Goal: Task Accomplishment & Management: Manage account settings

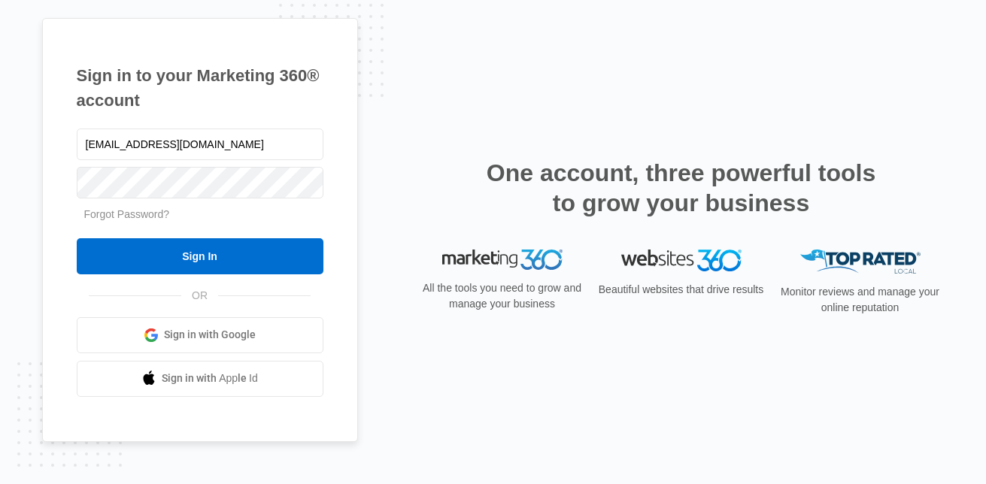
type input "[EMAIL_ADDRESS][DOMAIN_NAME]"
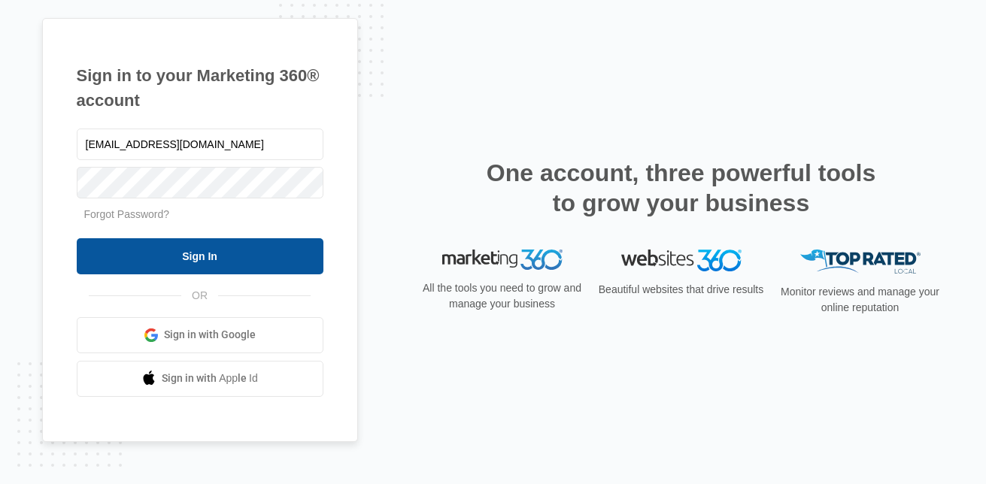
click at [199, 254] on input "Sign In" at bounding box center [200, 256] width 247 height 36
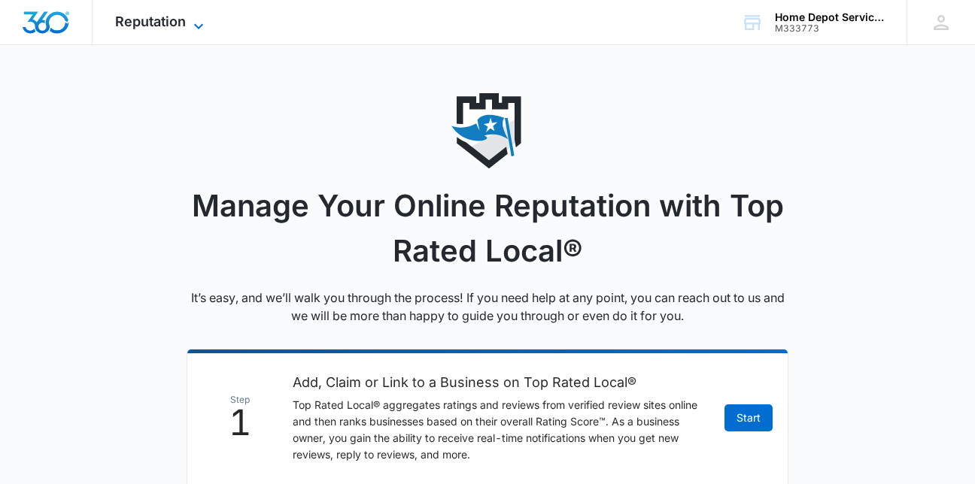
click at [198, 25] on icon at bounding box center [199, 26] width 18 height 18
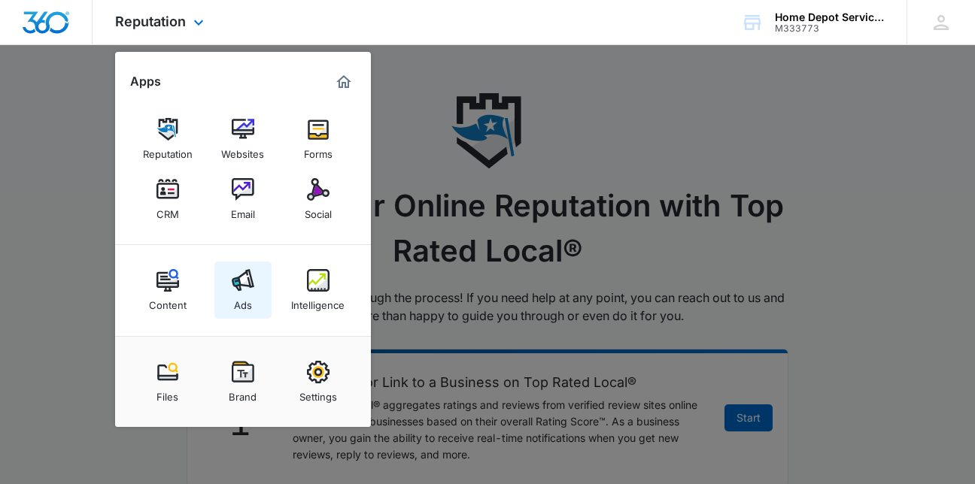
click at [239, 289] on img at bounding box center [243, 280] width 23 height 23
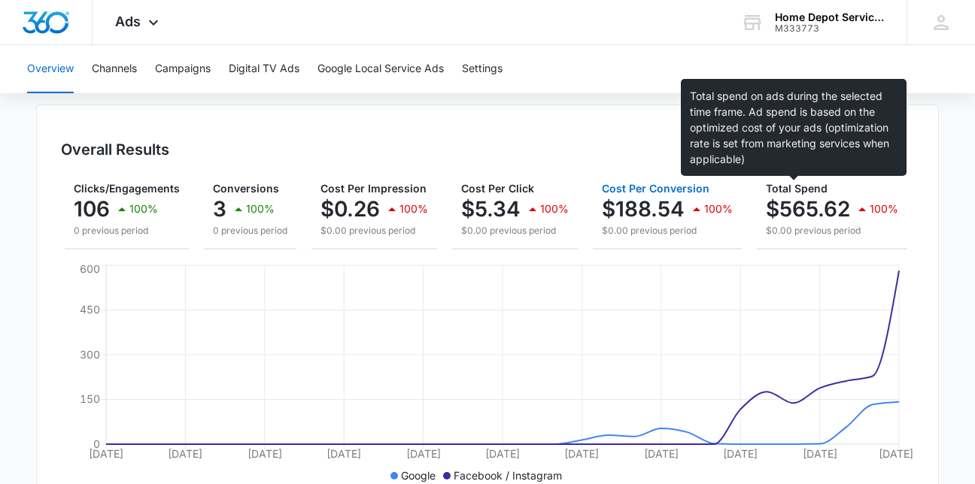
scroll to position [126, 0]
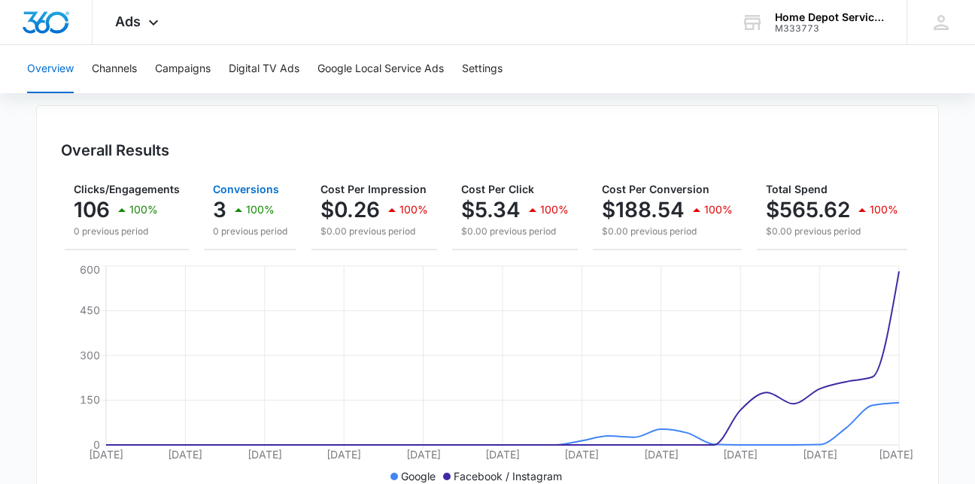
click at [233, 199] on div "100%" at bounding box center [251, 210] width 45 height 30
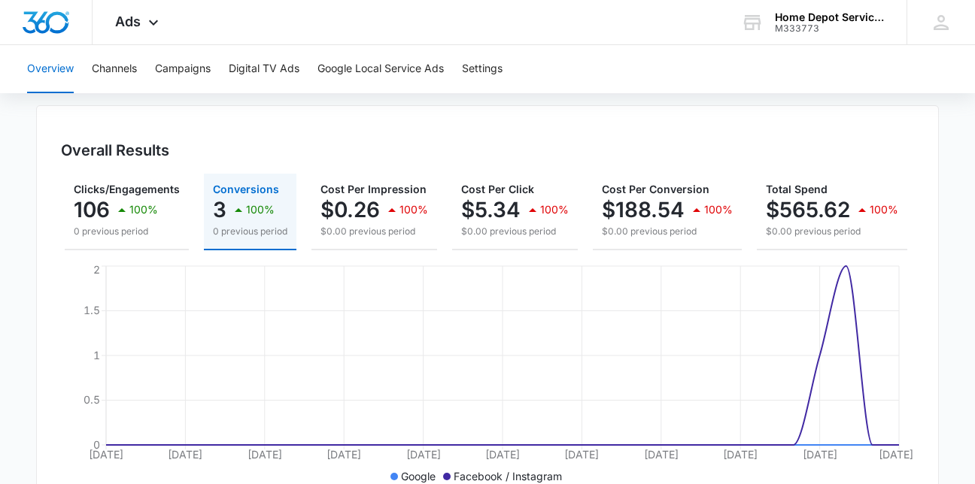
click at [210, 207] on button "Conversions 3 100% 0 previous period" at bounding box center [250, 212] width 93 height 77
click at [352, 72] on button "Google Local Service Ads" at bounding box center [380, 69] width 126 height 48
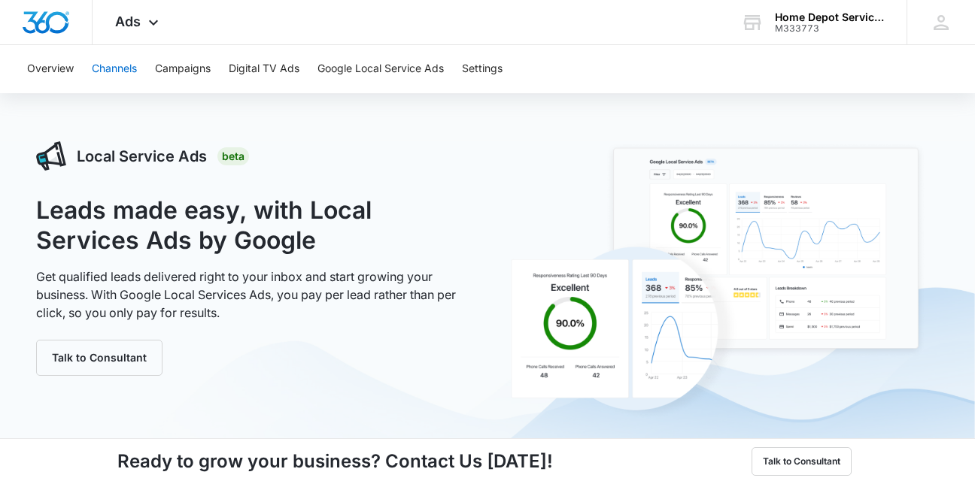
click at [127, 75] on button "Channels" at bounding box center [114, 69] width 45 height 48
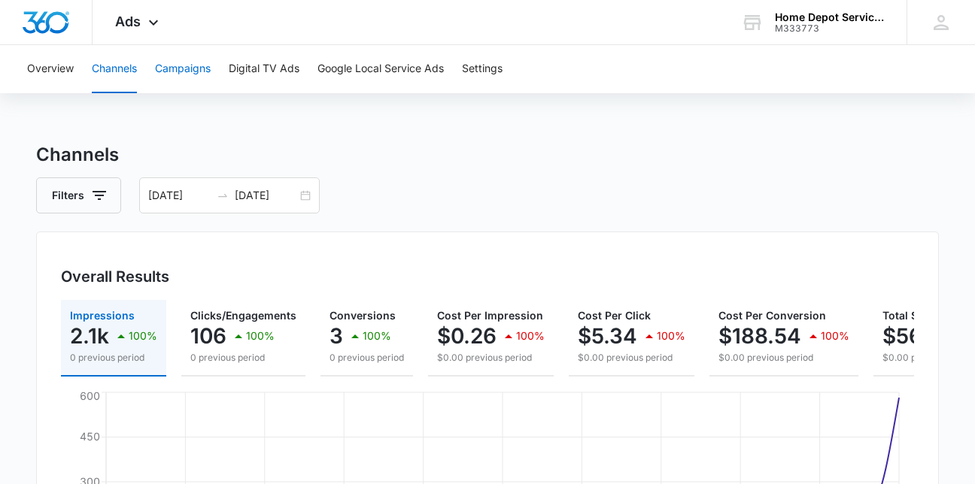
click at [193, 69] on button "Campaigns" at bounding box center [183, 69] width 56 height 48
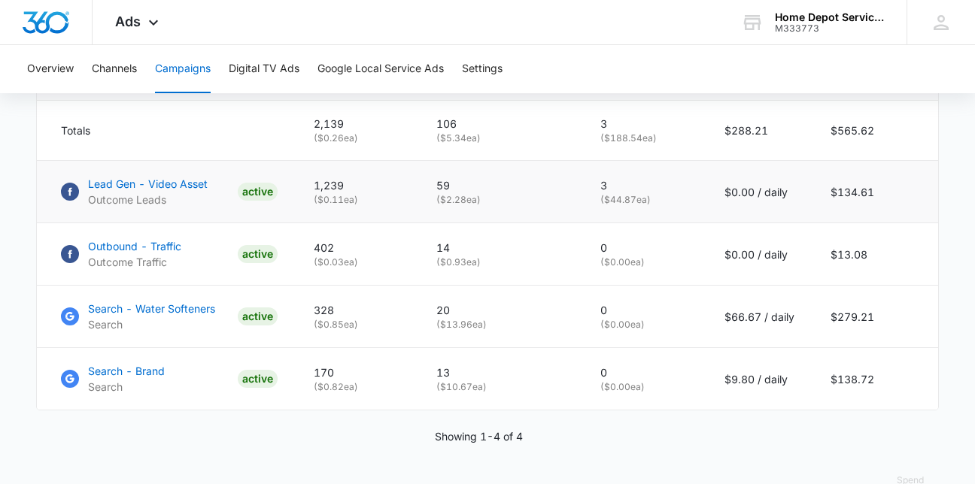
scroll to position [680, 0]
click at [105, 193] on p "Lead Gen - Video Asset" at bounding box center [148, 185] width 120 height 16
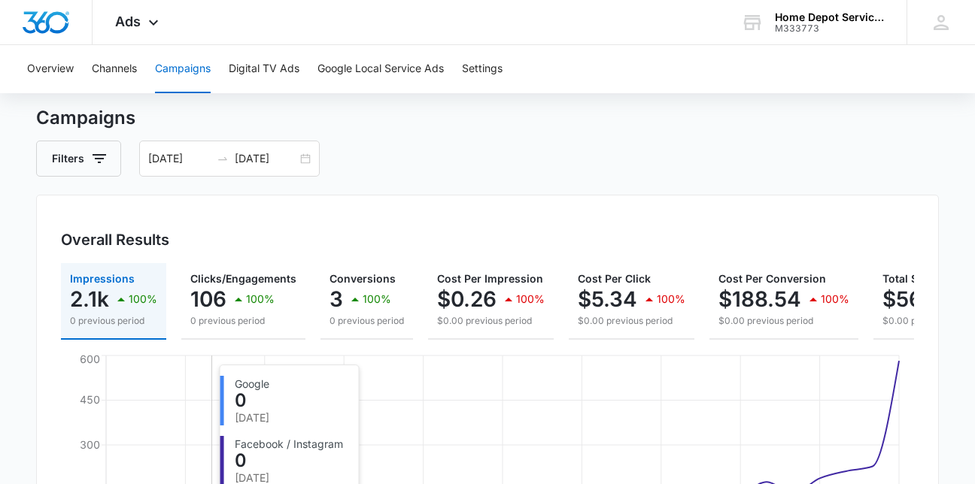
scroll to position [0, 0]
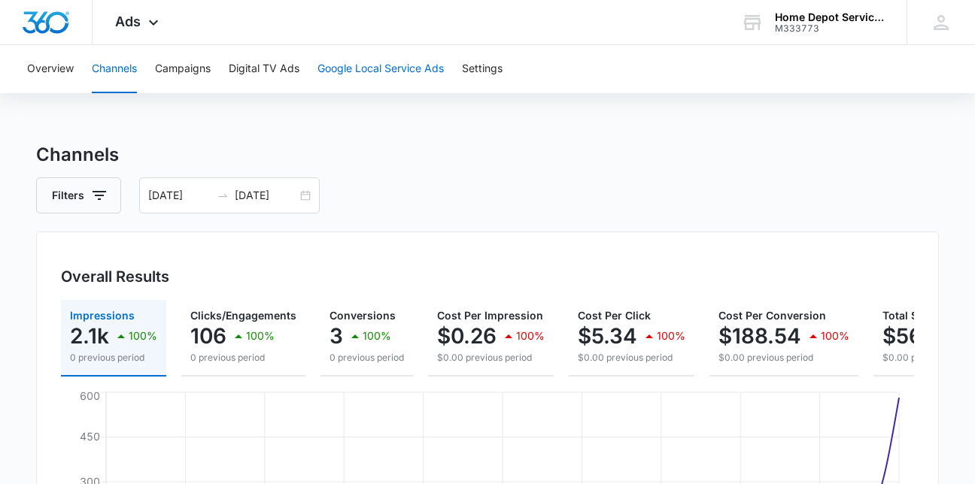
click at [381, 65] on button "Google Local Service Ads" at bounding box center [380, 69] width 126 height 48
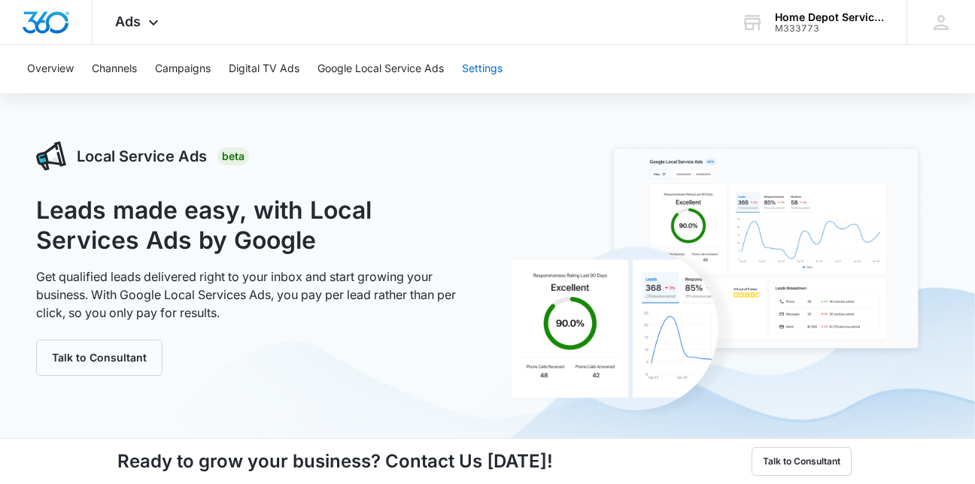
click at [497, 67] on button "Settings" at bounding box center [482, 69] width 41 height 48
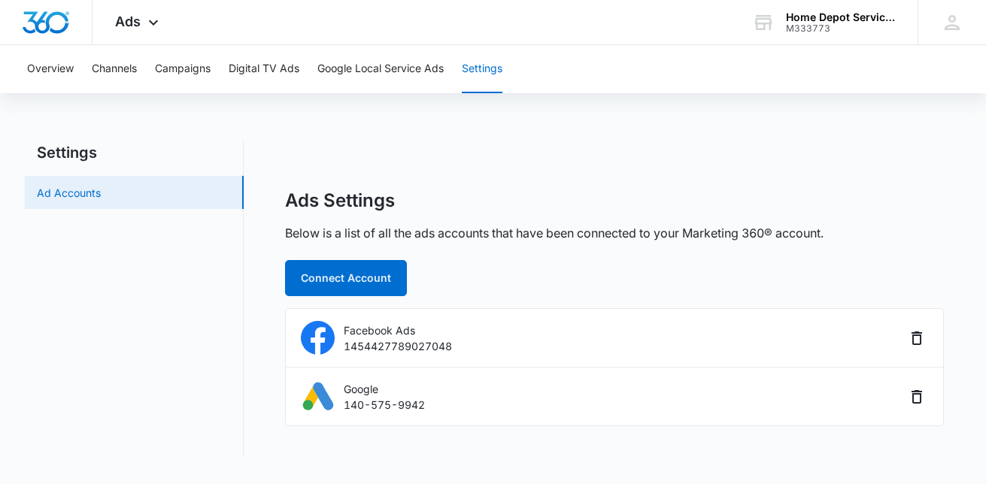
click at [101, 186] on link "Ad Accounts" at bounding box center [69, 193] width 64 height 16
click at [261, 62] on button "Digital TV Ads" at bounding box center [264, 69] width 71 height 48
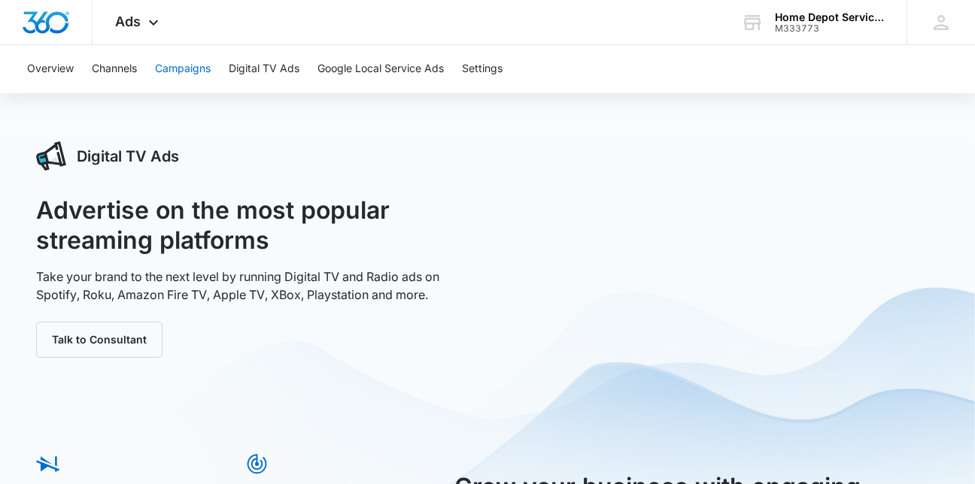
click at [177, 74] on button "Campaigns" at bounding box center [183, 69] width 56 height 48
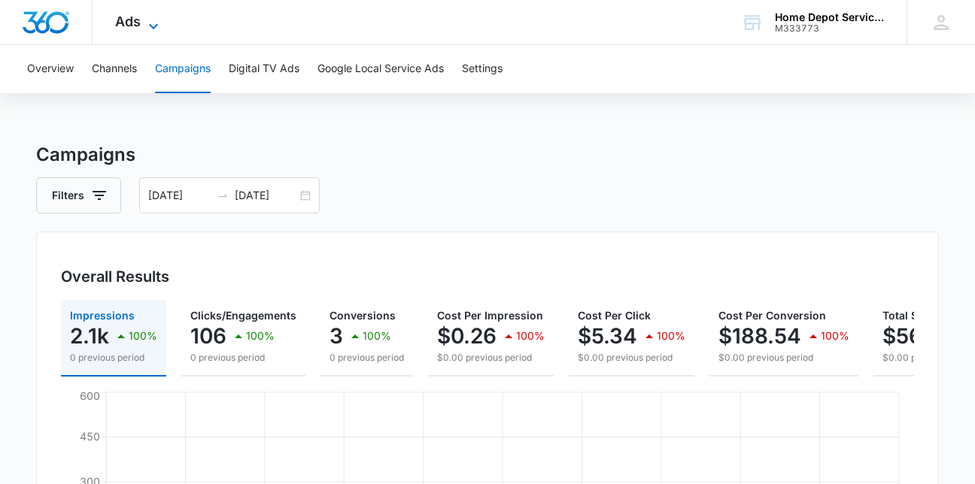
click at [146, 21] on icon at bounding box center [153, 26] width 18 height 18
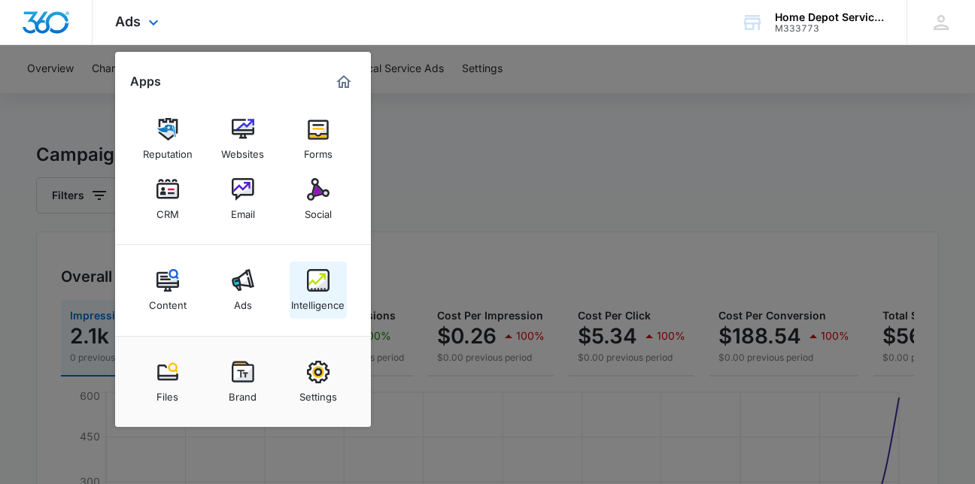
click at [321, 283] on img at bounding box center [318, 280] width 23 height 23
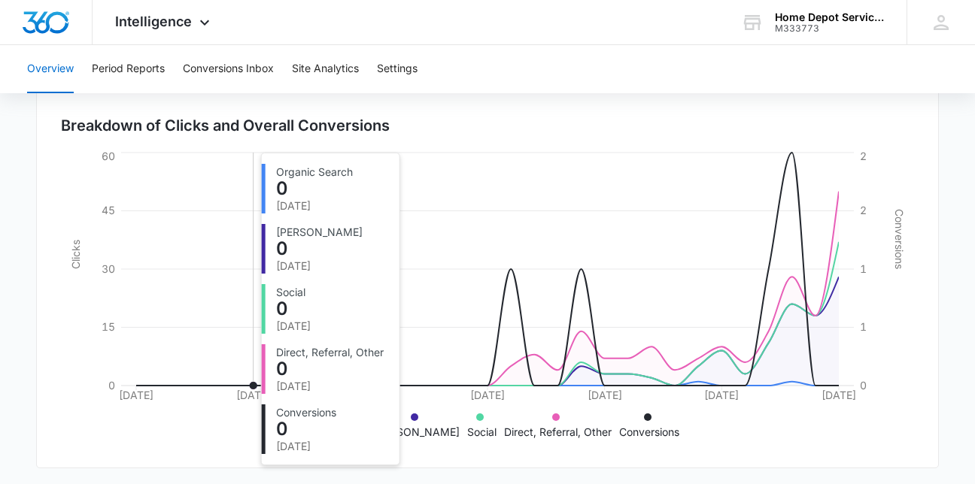
scroll to position [447, 0]
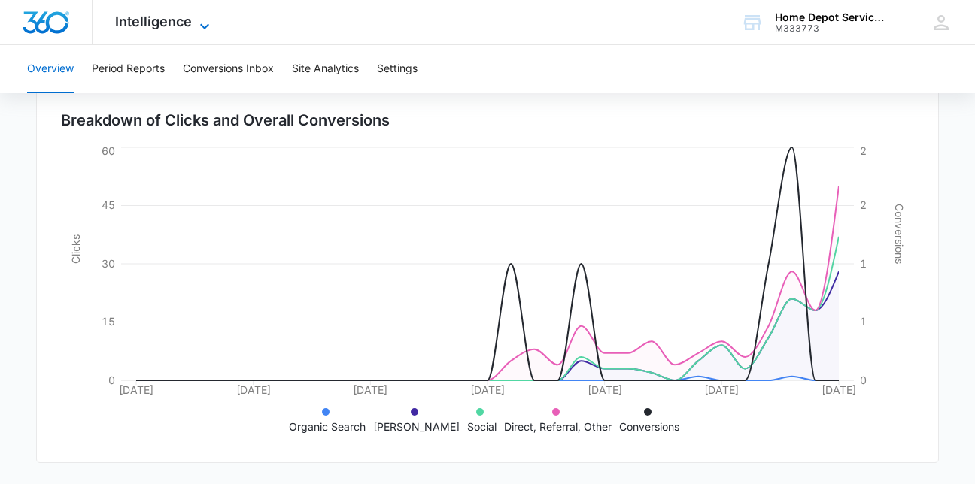
click at [202, 20] on icon at bounding box center [205, 26] width 18 height 18
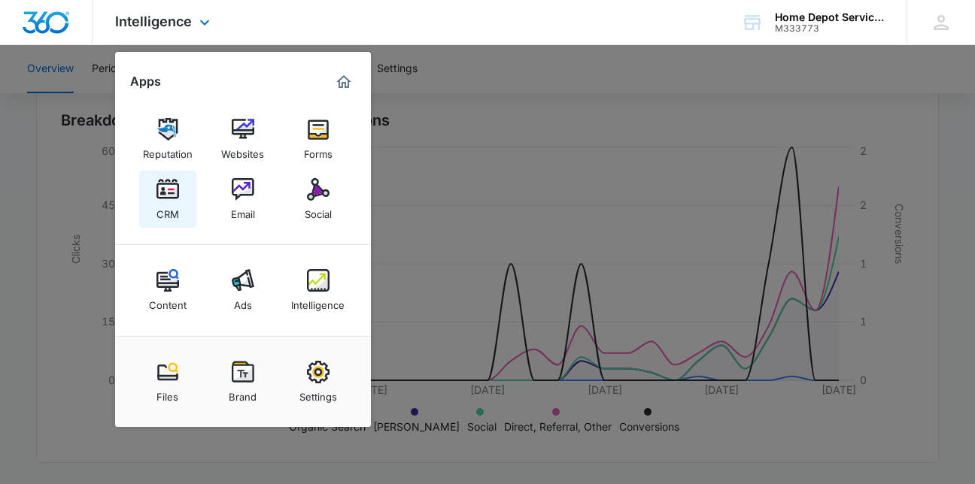
click at [162, 187] on img at bounding box center [167, 189] width 23 height 23
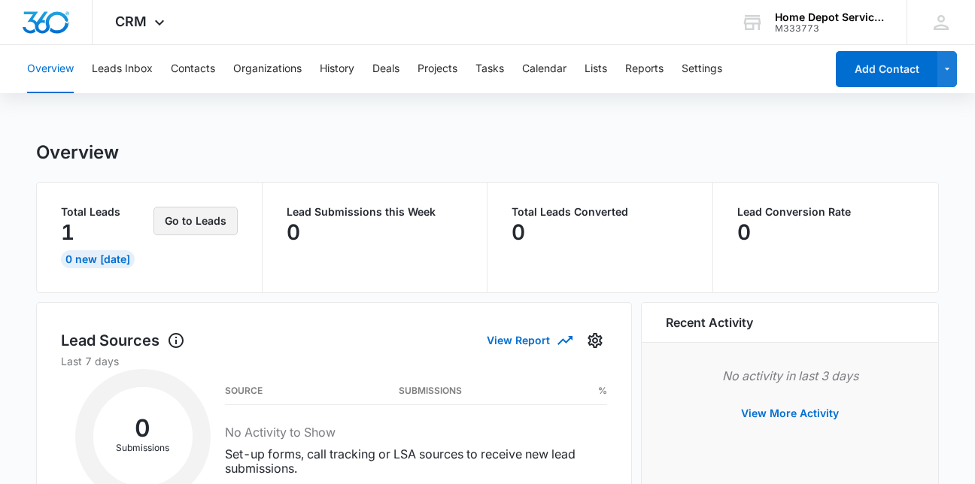
click at [194, 223] on button "Go to Leads" at bounding box center [195, 221] width 84 height 29
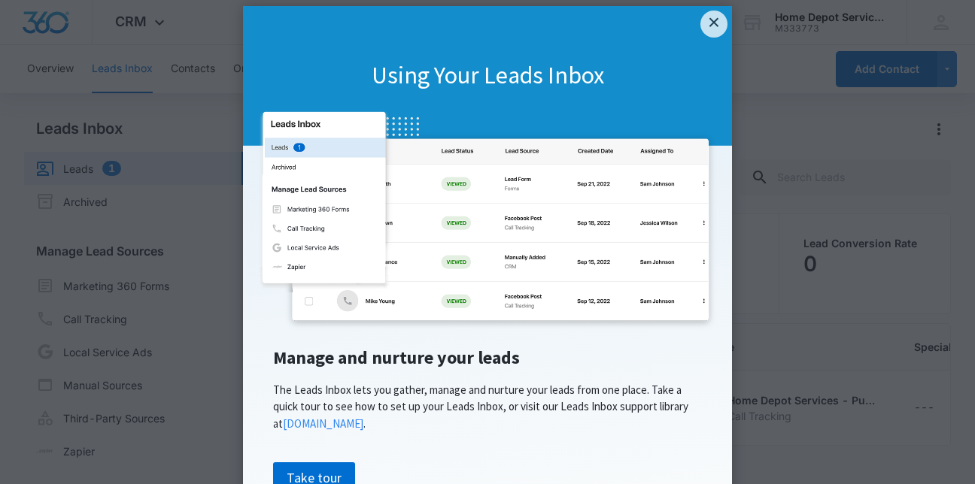
scroll to position [83, 0]
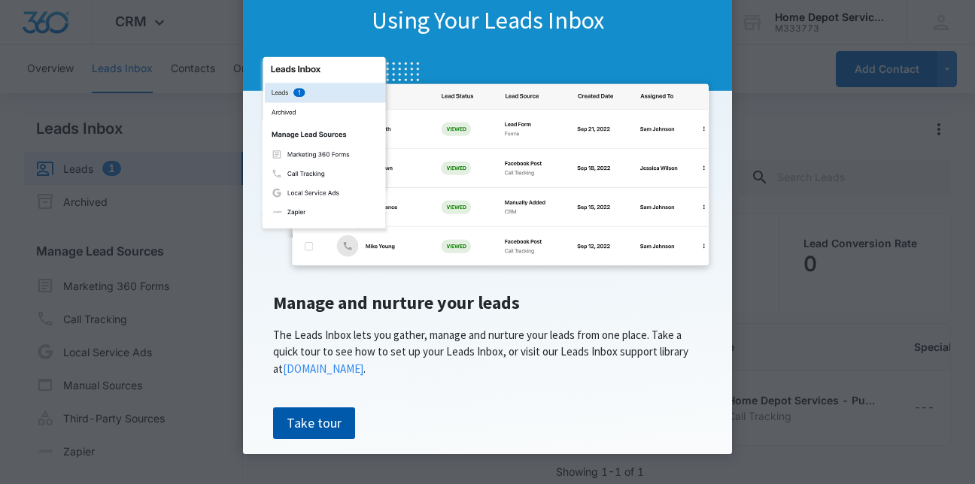
click at [312, 413] on link "Take tour" at bounding box center [314, 424] width 82 height 32
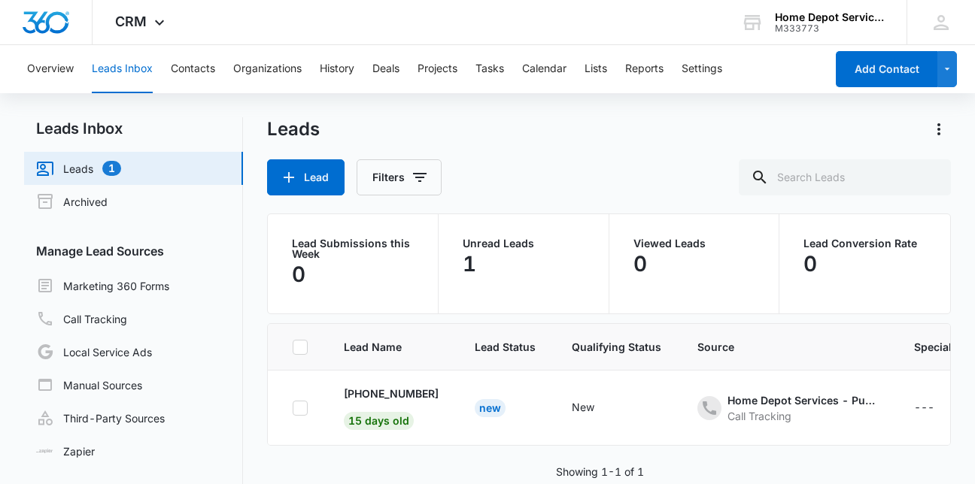
scroll to position [0, 0]
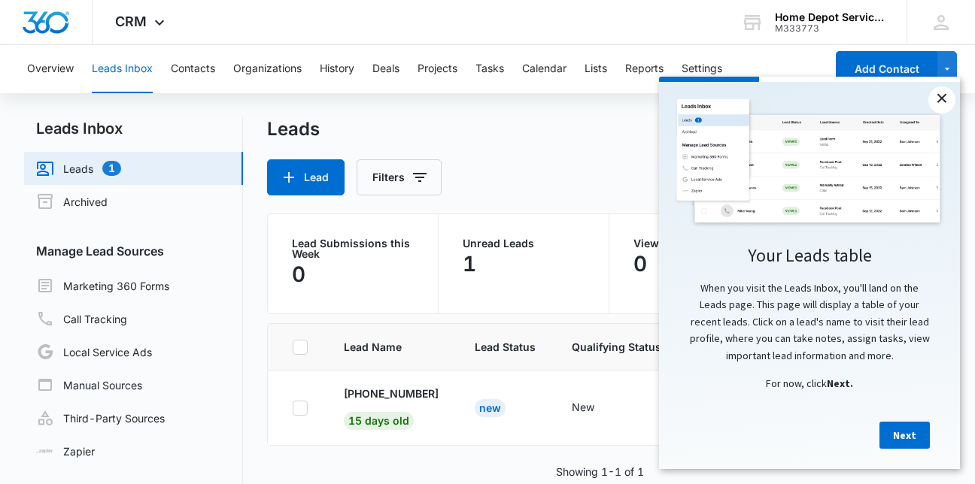
click at [945, 97] on link "×" at bounding box center [941, 99] width 27 height 27
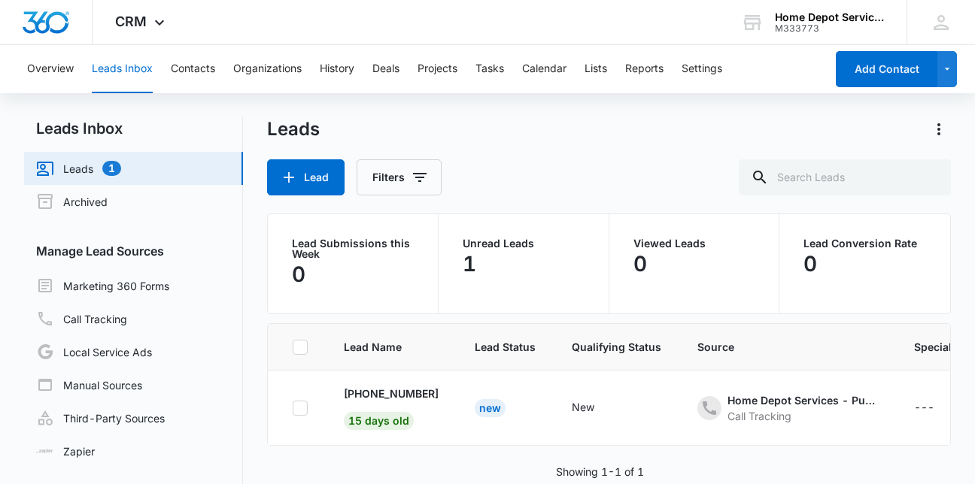
click at [121, 165] on link "Leads 1" at bounding box center [78, 168] width 85 height 18
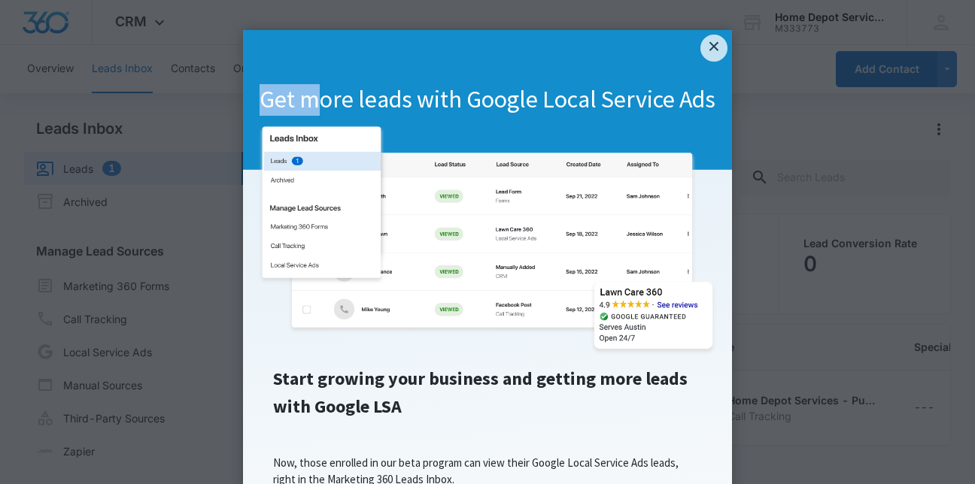
drag, startPoint x: 129, startPoint y: 165, endPoint x: 332, endPoint y: 118, distance: 208.4
click appcues "× Get more leads with Google Local Service Ads Start growing your business and …"
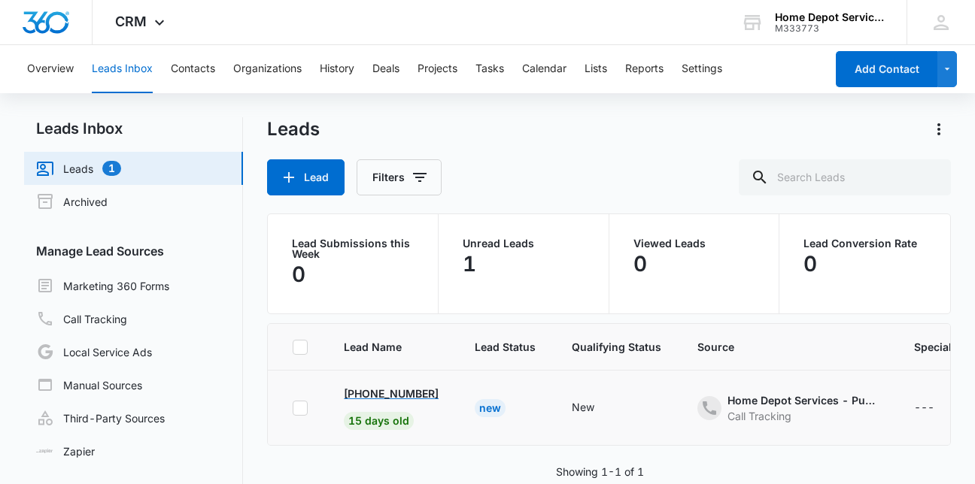
click at [382, 389] on p "[PHONE_NUMBER]" at bounding box center [391, 394] width 95 height 16
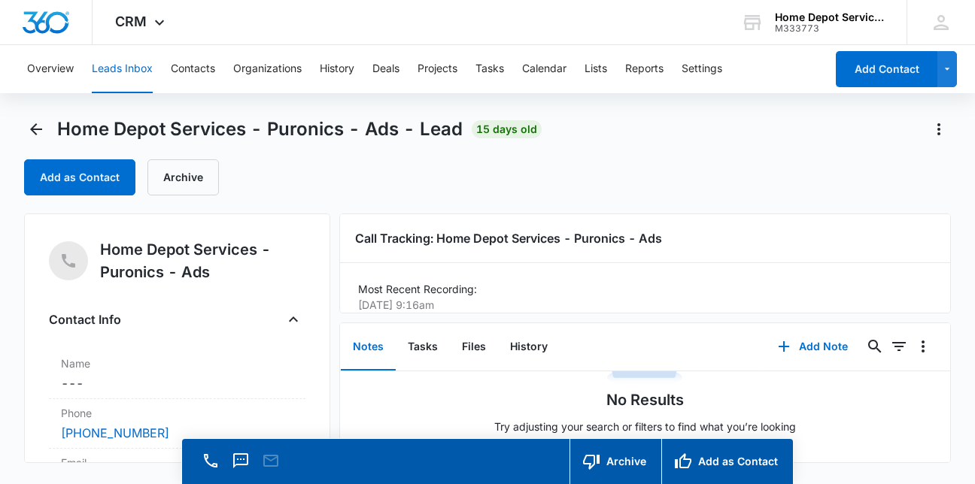
click at [506, 157] on div "Home Depot Services - Puronics - Ads - Lead 15 days old Add as Contact Archive" at bounding box center [487, 156] width 926 height 78
click at [715, 288] on p "Most Recent Recording:" at bounding box center [645, 289] width 574 height 16
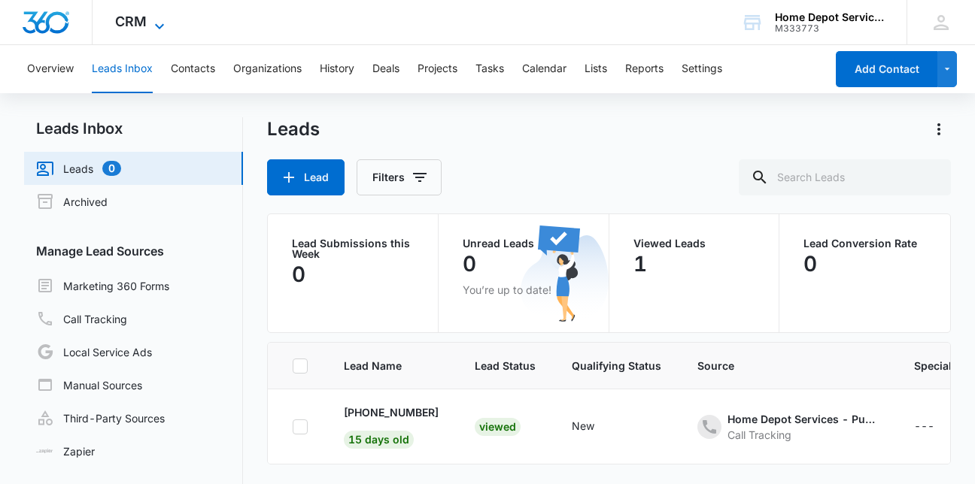
click at [153, 15] on div "CRM Apps Reputation Websites Forms CRM Email Social Content Ads Intelligence Fi…" at bounding box center [142, 22] width 99 height 44
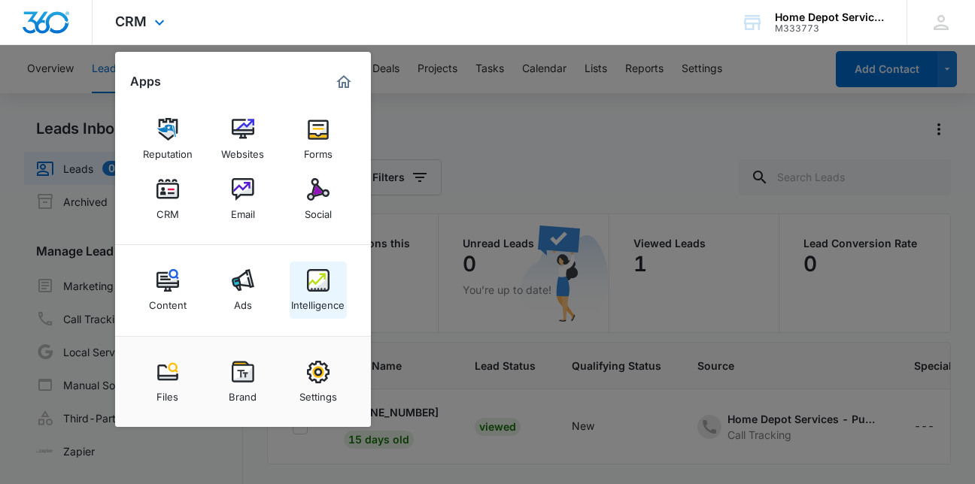
click at [318, 303] on div "Intelligence" at bounding box center [317, 302] width 53 height 20
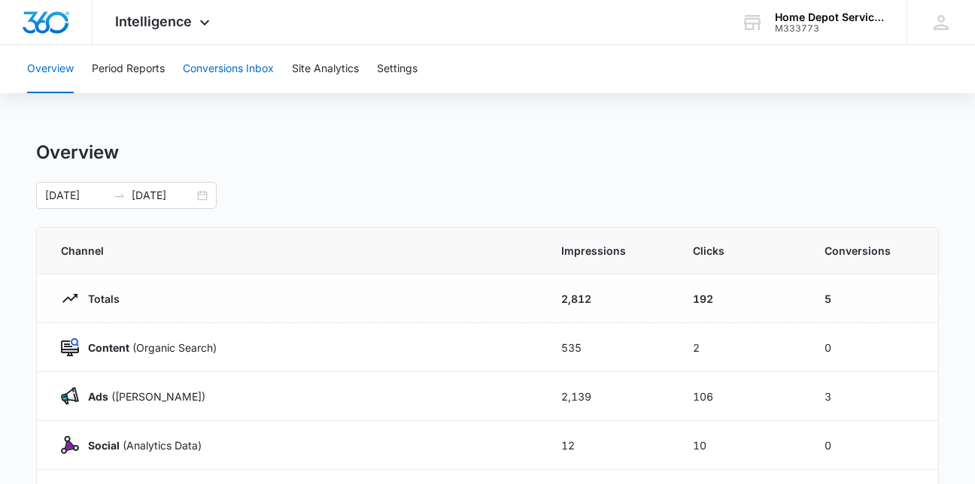
click at [220, 66] on button "Conversions Inbox" at bounding box center [228, 69] width 91 height 48
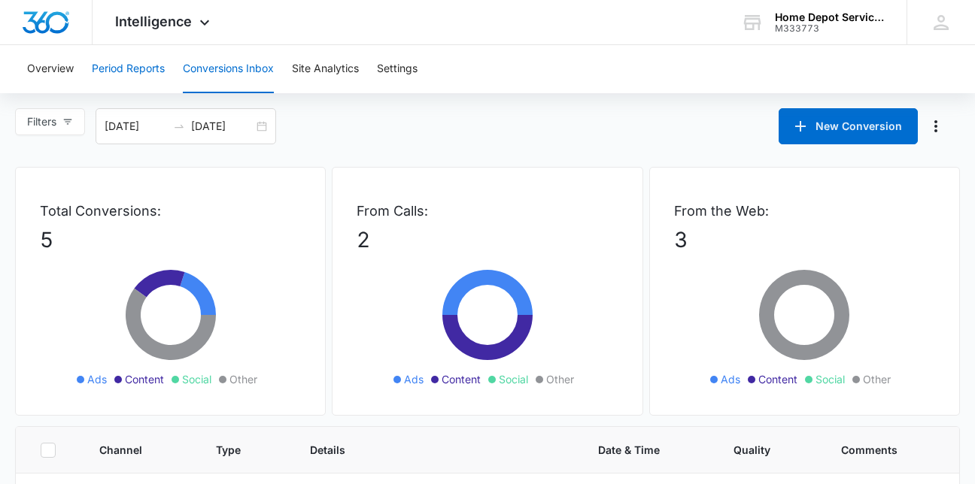
click at [138, 74] on button "Period Reports" at bounding box center [128, 69] width 73 height 48
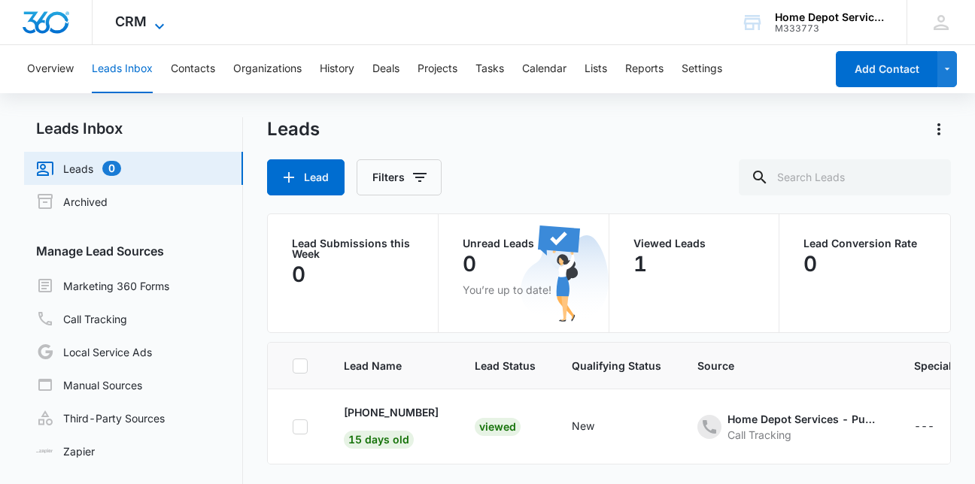
click at [162, 25] on icon at bounding box center [159, 25] width 9 height 5
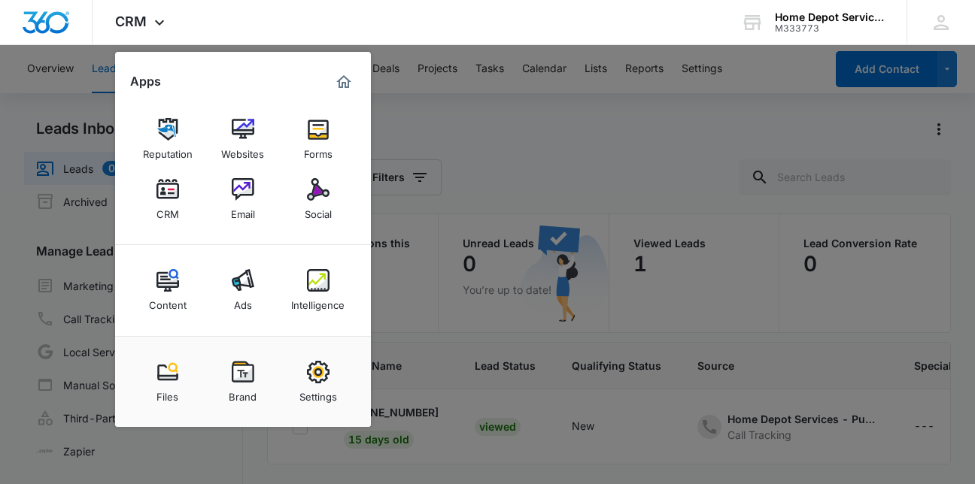
click at [523, 143] on div at bounding box center [487, 242] width 975 height 484
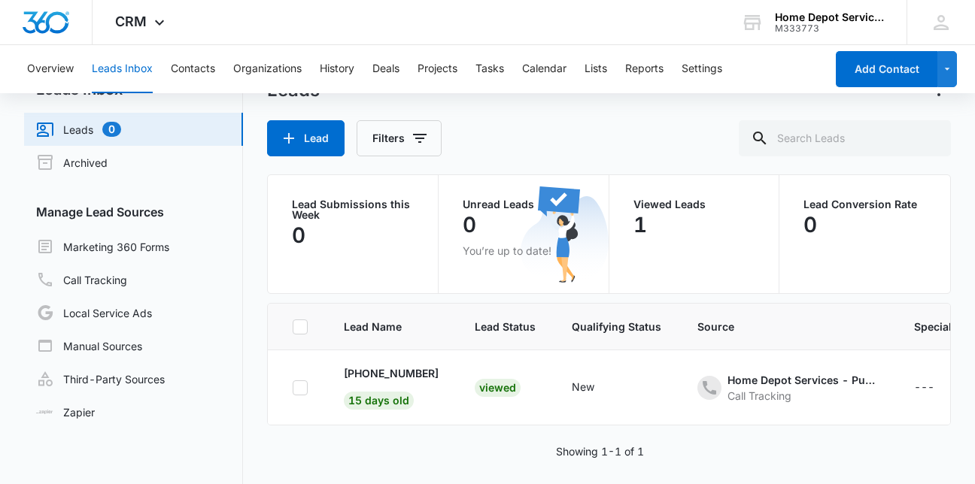
scroll to position [40, 0]
click at [162, 249] on link "Marketing 360 Forms" at bounding box center [102, 246] width 133 height 18
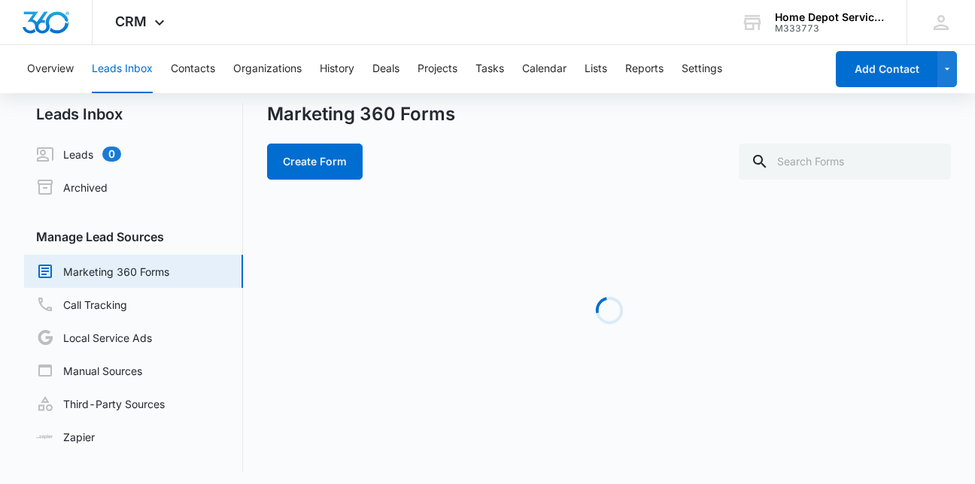
scroll to position [20, 0]
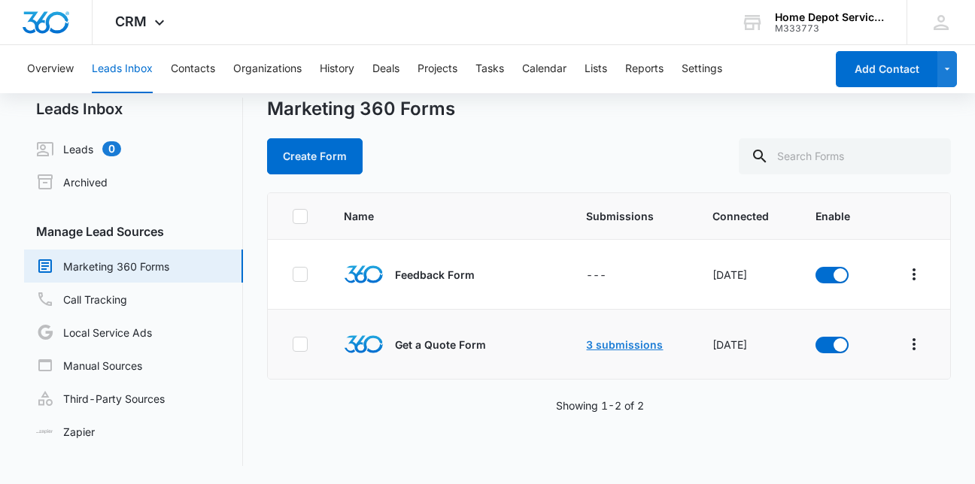
click at [628, 349] on link "3 submissions" at bounding box center [624, 344] width 77 height 13
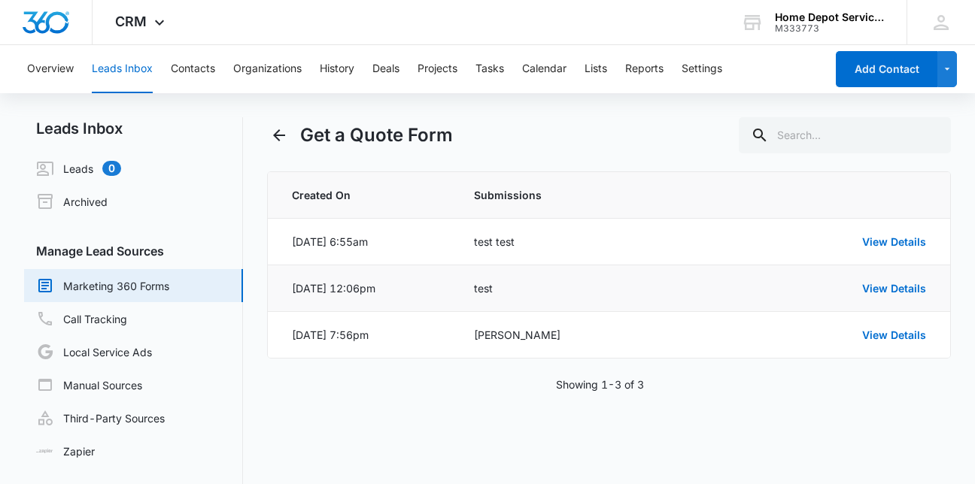
scroll to position [20, 0]
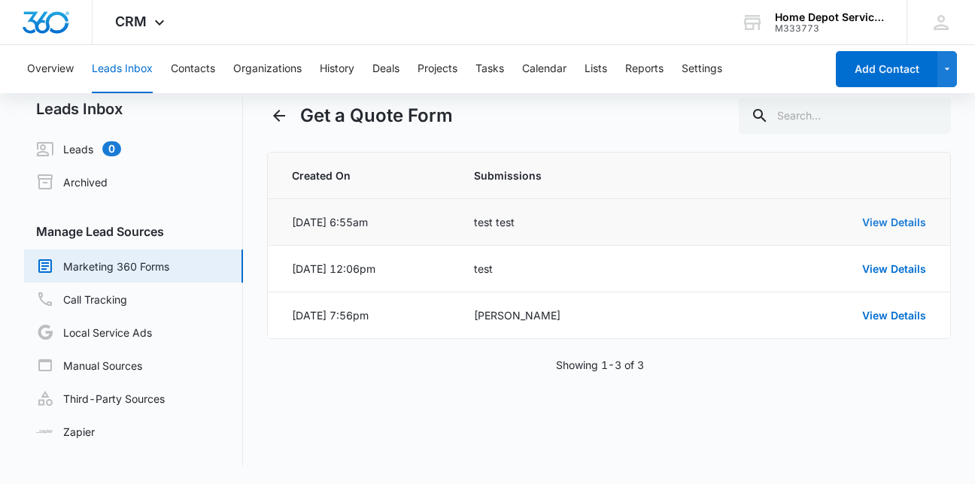
click at [892, 218] on link "View Details" at bounding box center [894, 222] width 64 height 13
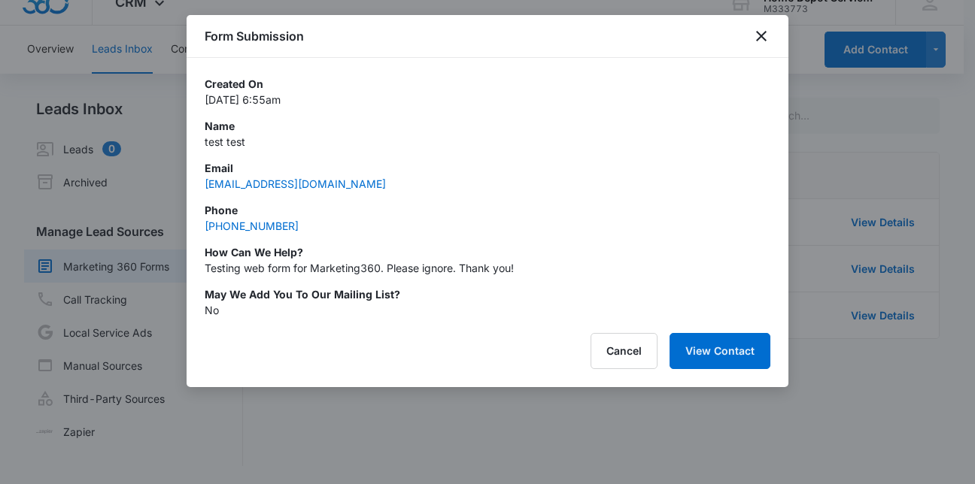
click at [811, 184] on div at bounding box center [487, 242] width 975 height 484
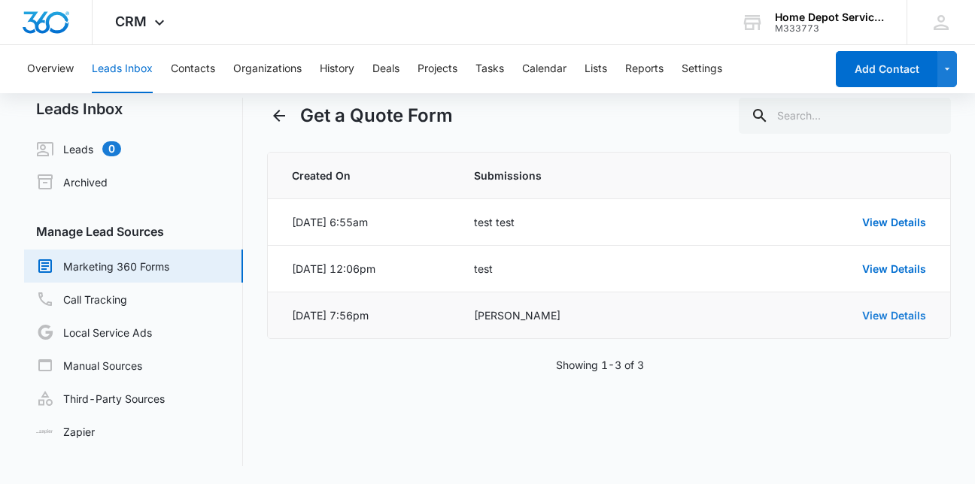
click at [897, 309] on link "View Details" at bounding box center [894, 315] width 64 height 13
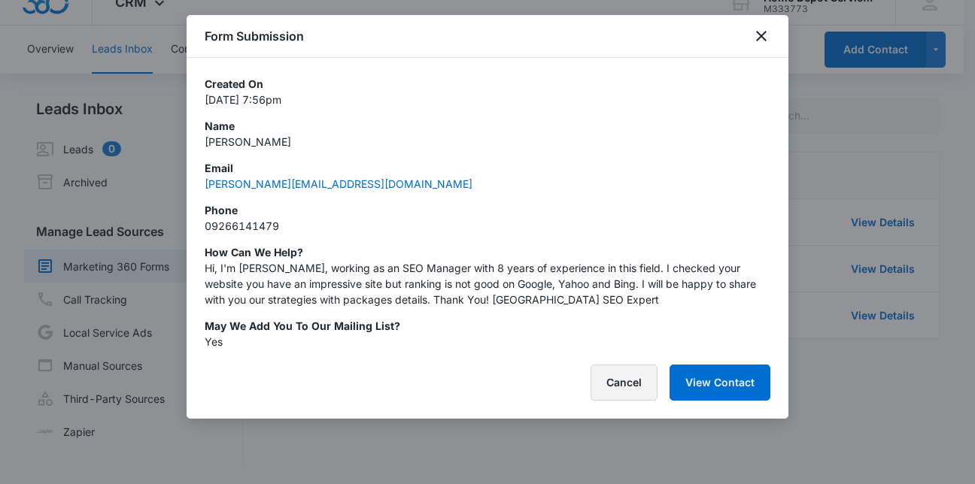
click at [616, 396] on button "Cancel" at bounding box center [623, 383] width 67 height 36
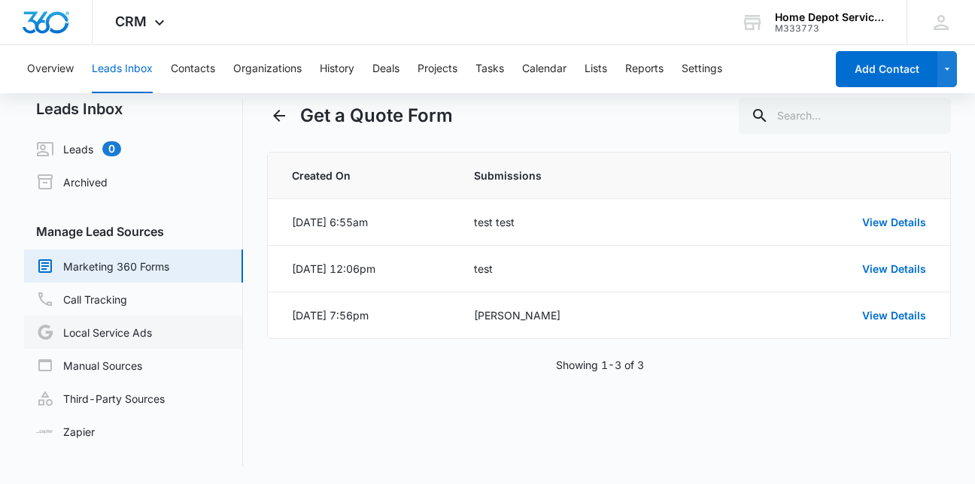
click at [152, 335] on link "Local Service Ads" at bounding box center [94, 332] width 116 height 18
